Goal: Transaction & Acquisition: Purchase product/service

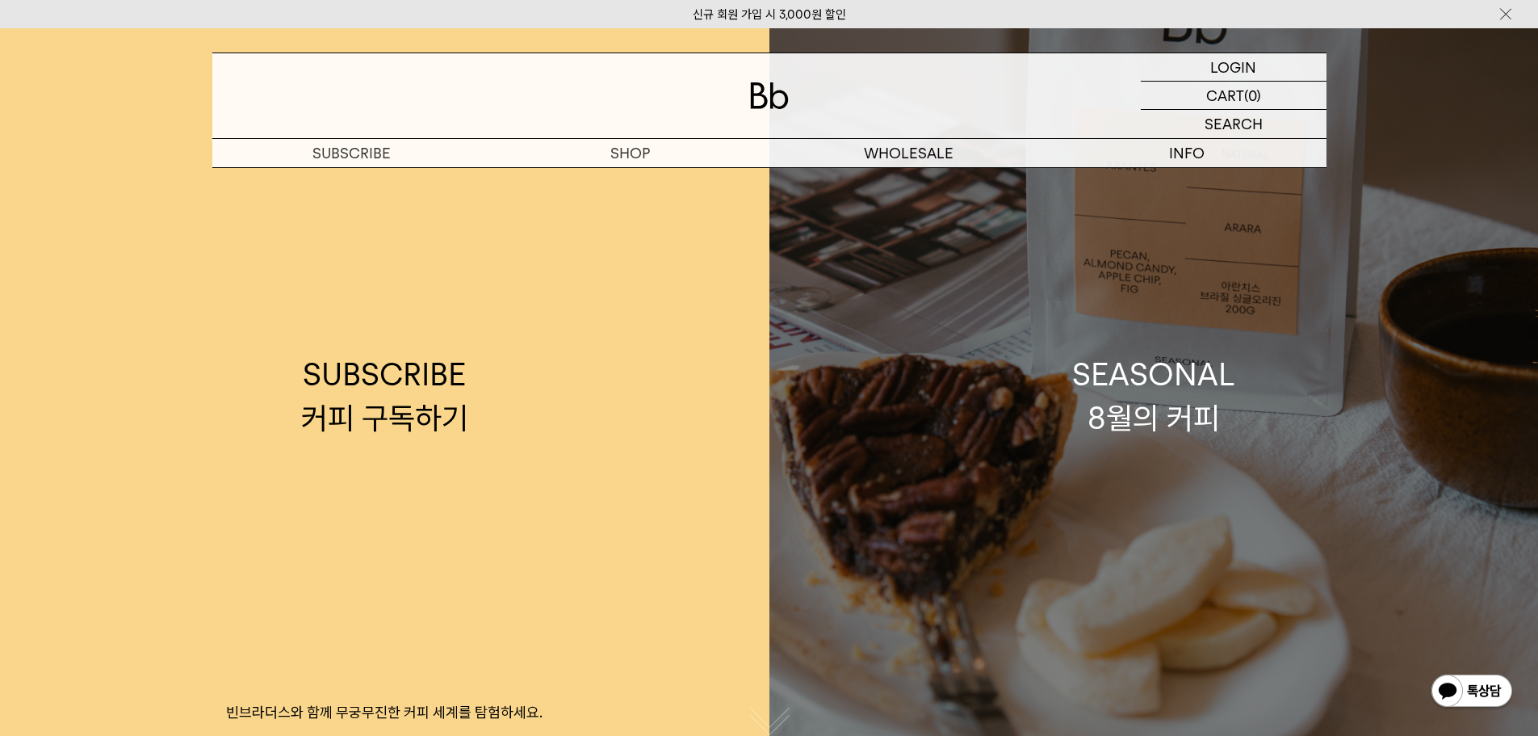
click at [1126, 499] on link "SEASONAL 8월의 커피" at bounding box center [1153, 396] width 769 height 736
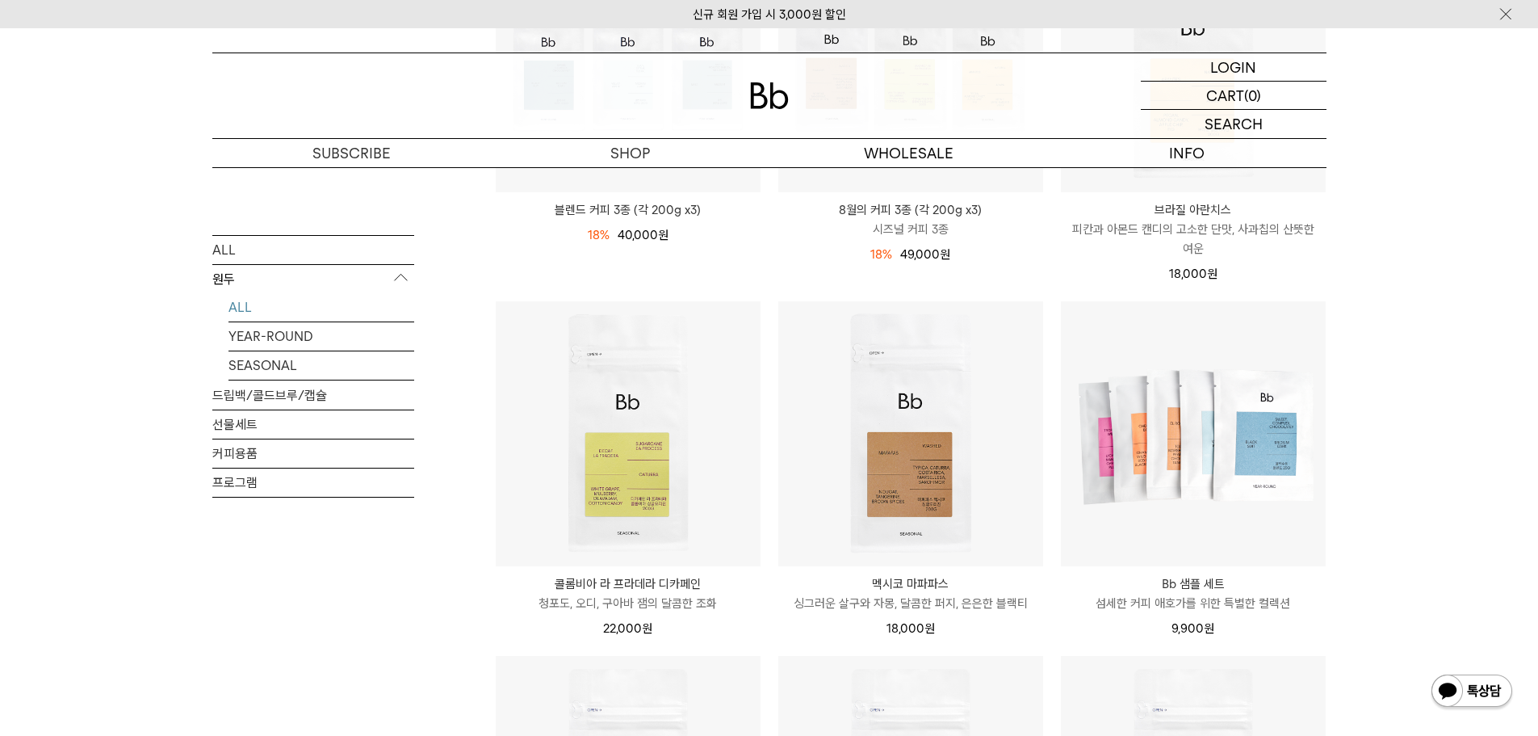
scroll to position [404, 0]
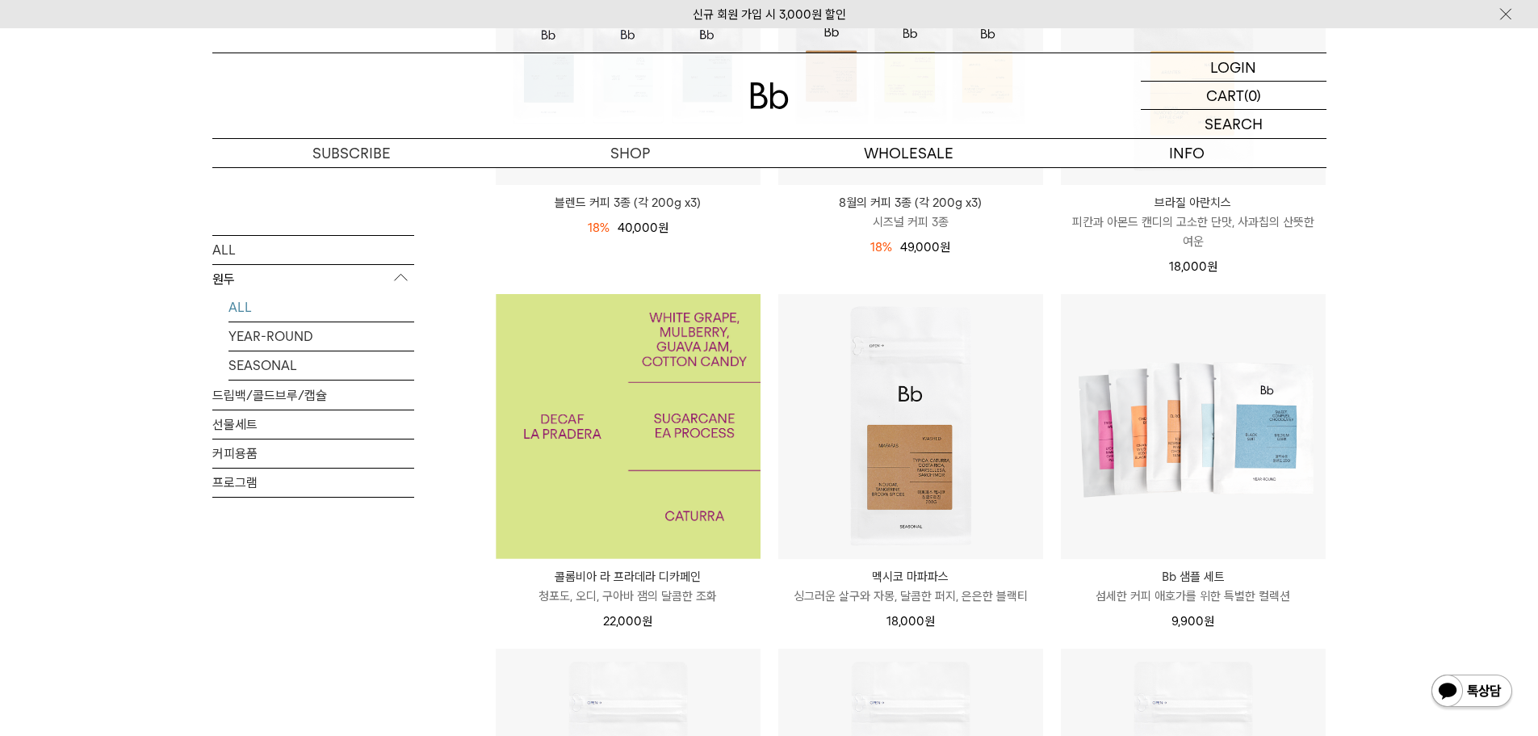
click at [616, 430] on img at bounding box center [628, 426] width 265 height 265
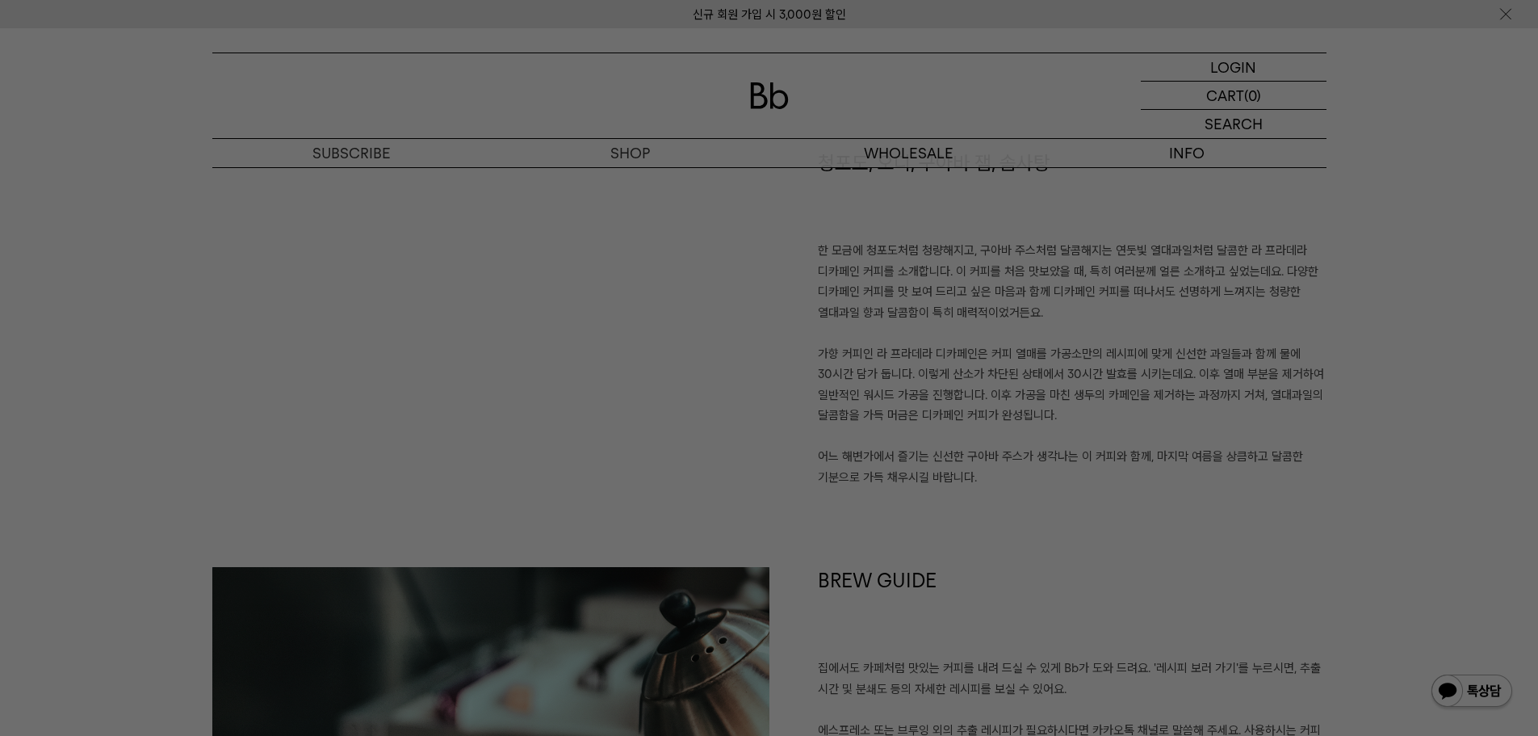
scroll to position [1211, 0]
